Goal: Find specific page/section: Find specific page/section

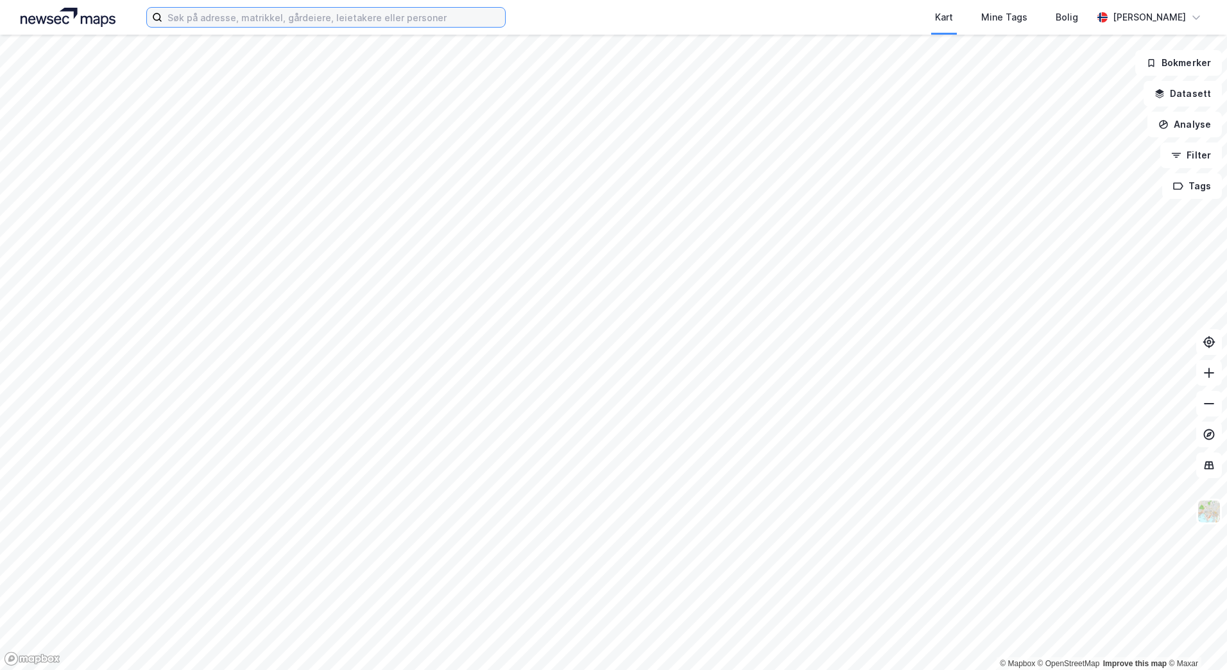
click at [325, 8] on input at bounding box center [333, 17] width 343 height 19
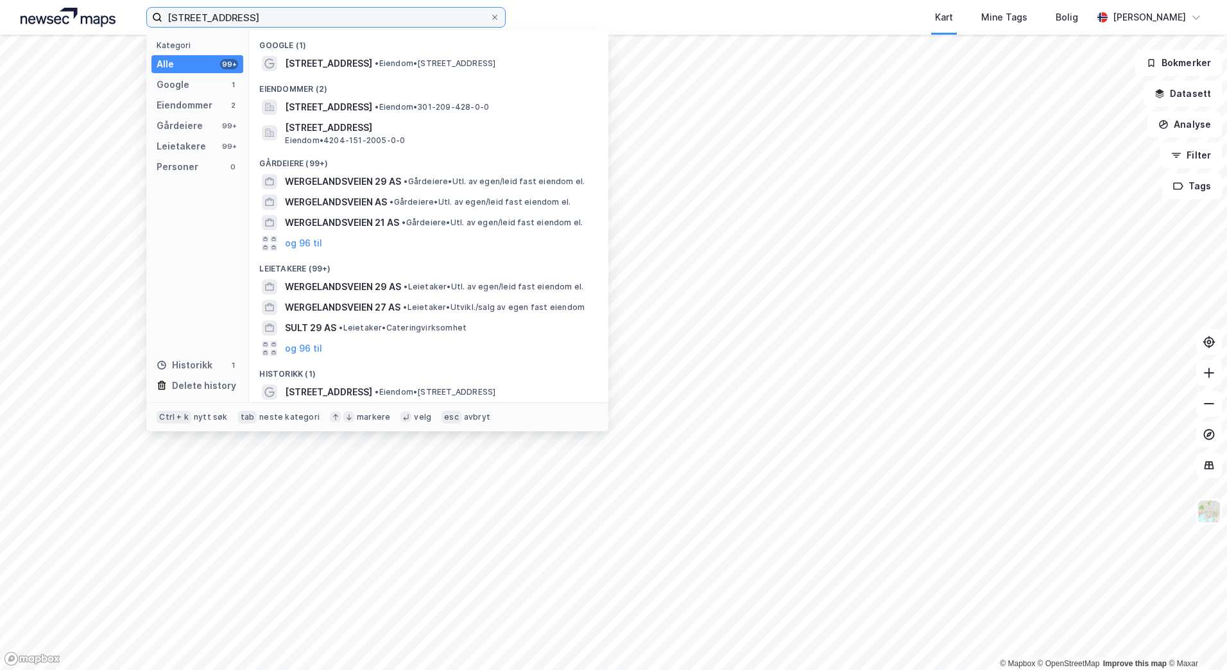
type input "[STREET_ADDRESS]"
click at [372, 76] on div "Eiendommer (2)" at bounding box center [428, 85] width 359 height 23
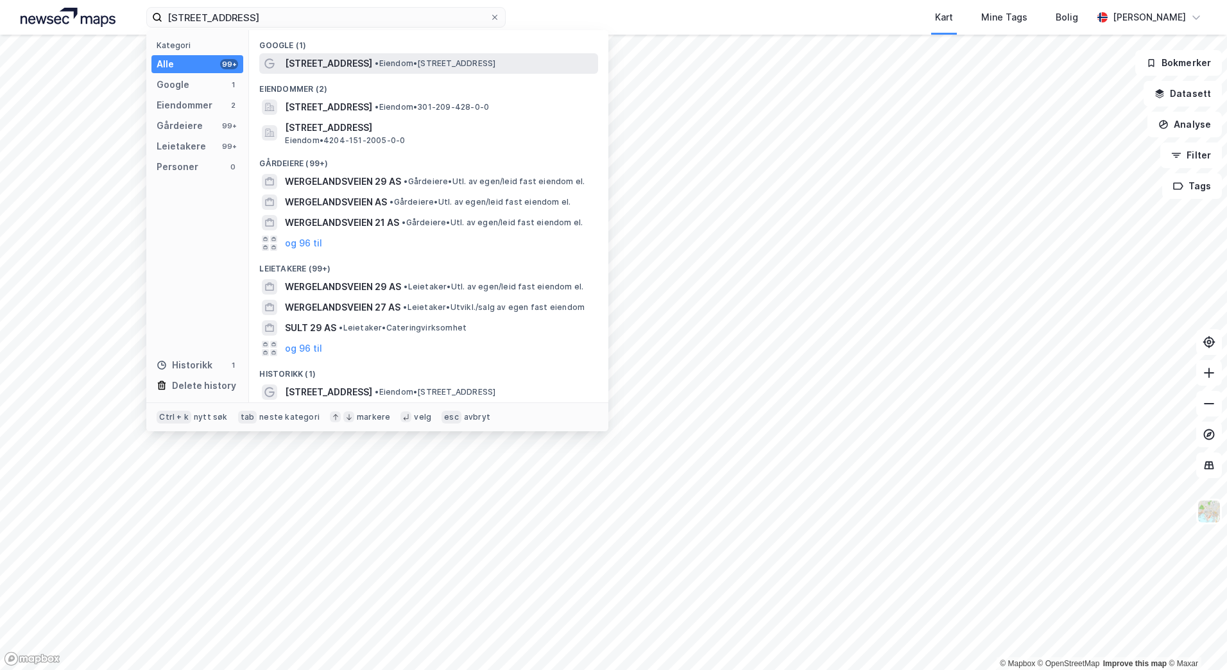
click at [372, 65] on span "[STREET_ADDRESS]" at bounding box center [328, 63] width 87 height 15
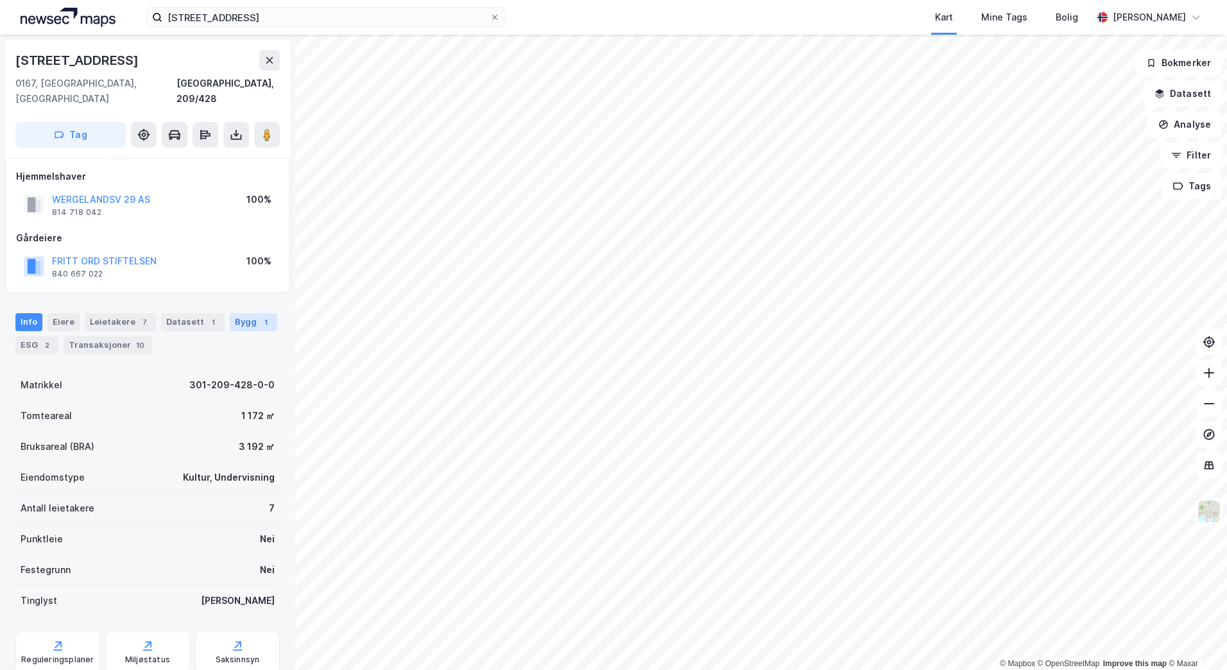
drag, startPoint x: 220, startPoint y: 313, endPoint x: 232, endPoint y: 310, distance: 11.8
click at [230, 313] on div "Bygg 1" at bounding box center [253, 322] width 47 height 18
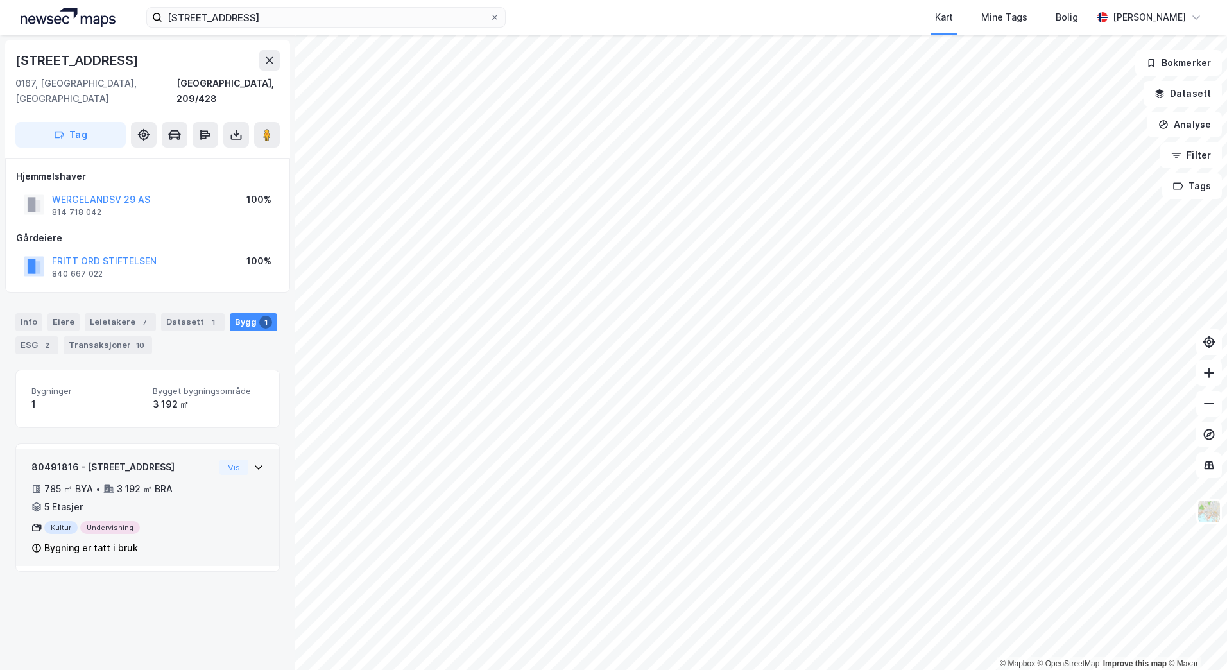
drag, startPoint x: 232, startPoint y: 310, endPoint x: 209, endPoint y: 472, distance: 164.0
click at [209, 472] on div "80491816 - Wergelandsveien 29 785 ㎡ BYA • 3 192 ㎡ BRA • 5 Etasjer Kultur Underv…" at bounding box center [147, 513] width 232 height 107
